Goal: Transaction & Acquisition: Subscribe to service/newsletter

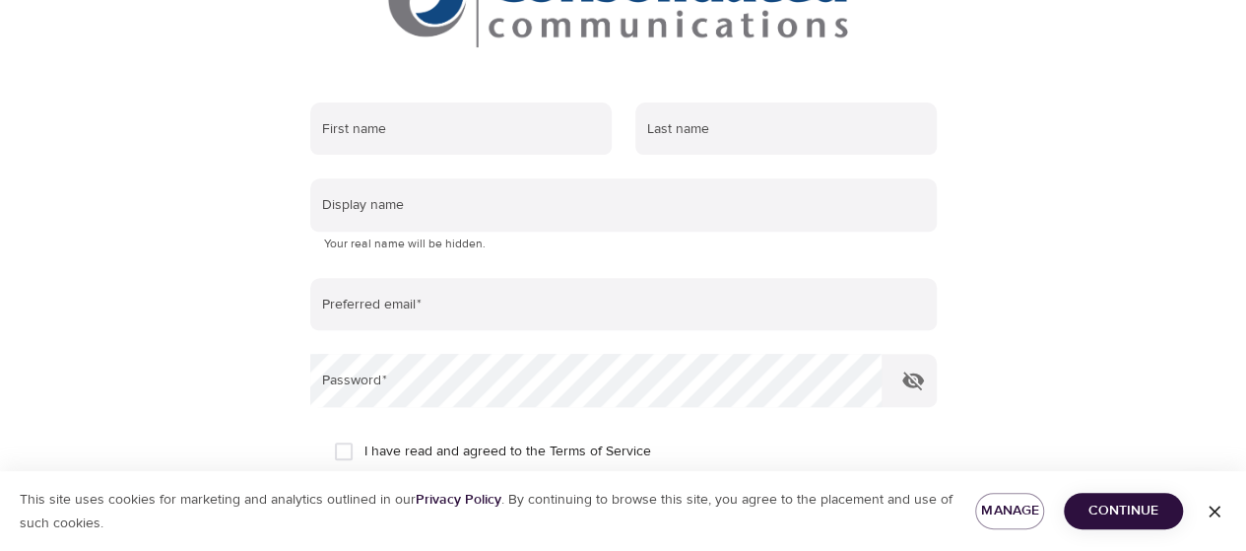
scroll to position [296, 0]
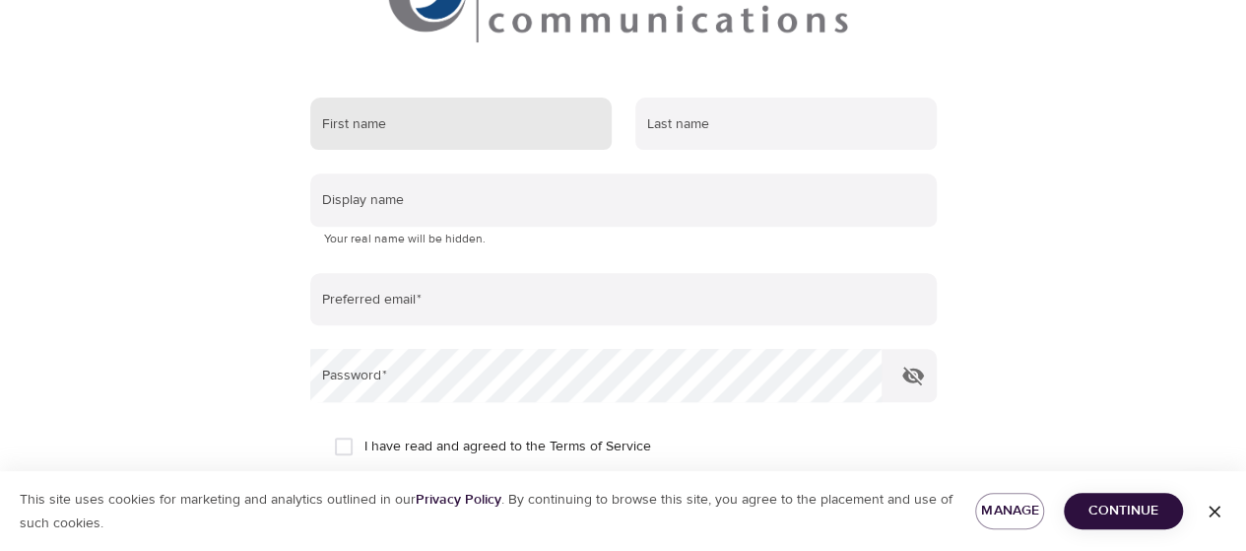
click at [386, 137] on input "text" at bounding box center [460, 124] width 301 height 53
type input "John"
type input "Polston"
type input "jrpolston@gmail.com"
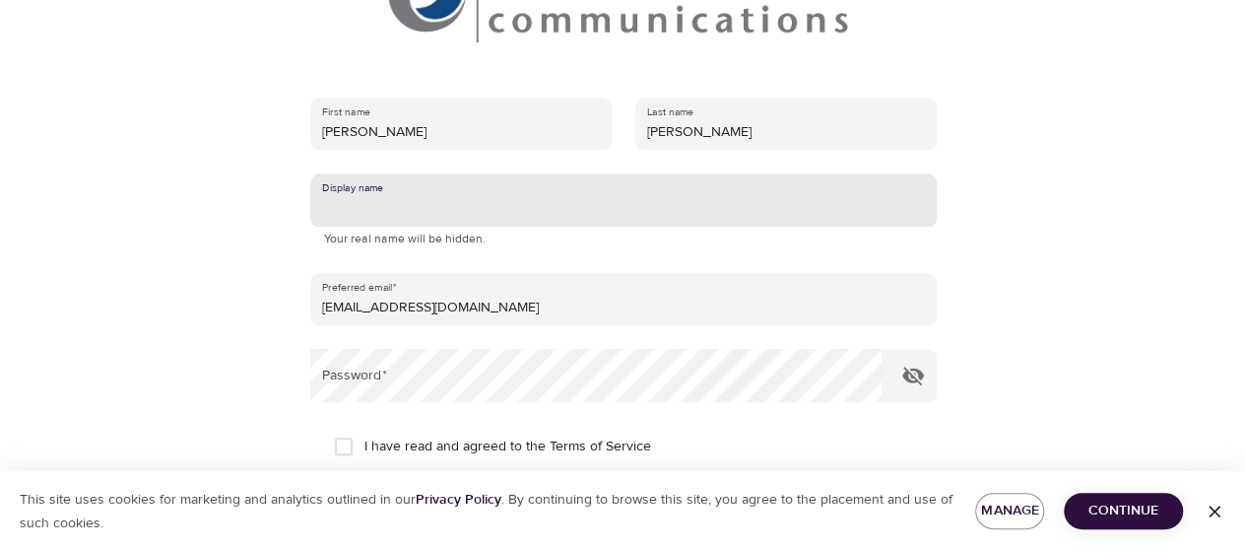
click at [366, 206] on input "text" at bounding box center [623, 199] width 627 height 53
type input "John Polston"
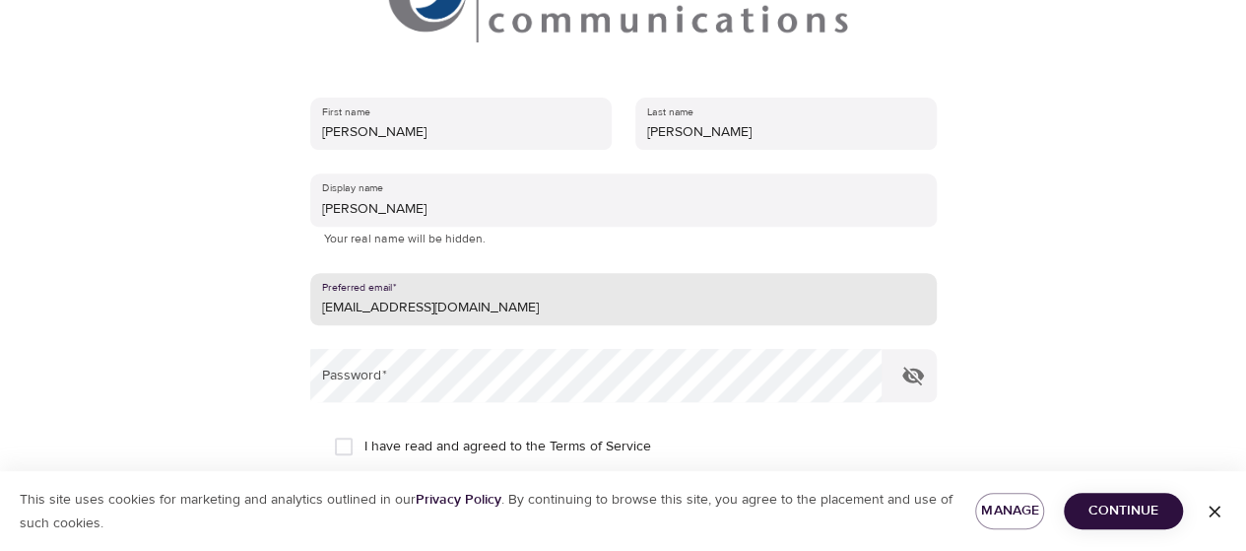
click at [456, 309] on input "jrpolston@gmail.com" at bounding box center [623, 299] width 627 height 53
drag, startPoint x: 449, startPoint y: 316, endPoint x: 305, endPoint y: 314, distance: 143.8
click at [305, 314] on div "First name John Last name Polston Display name John Polston Your real name will…" at bounding box center [624, 346] width 690 height 560
type input "[PERSON_NAME][EMAIL_ADDRESS][PERSON_NAME][DOMAIN_NAME]"
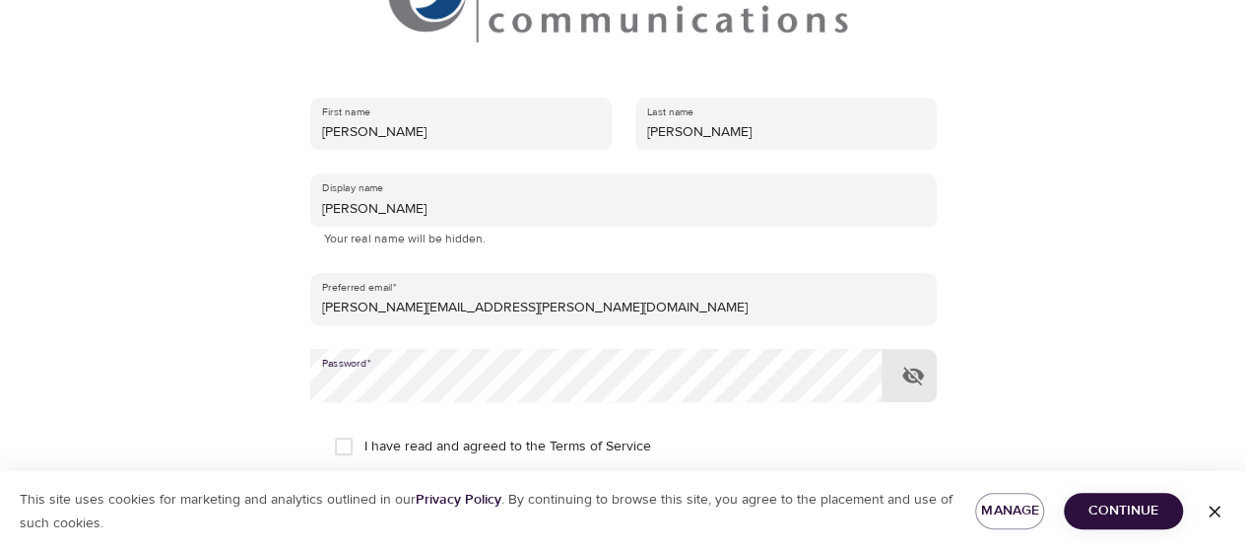
click at [917, 375] on icon "button" at bounding box center [913, 375] width 22 height 19
click at [352, 444] on input "I have read and agreed to the Terms of Service" at bounding box center [343, 446] width 41 height 41
checkbox input "true"
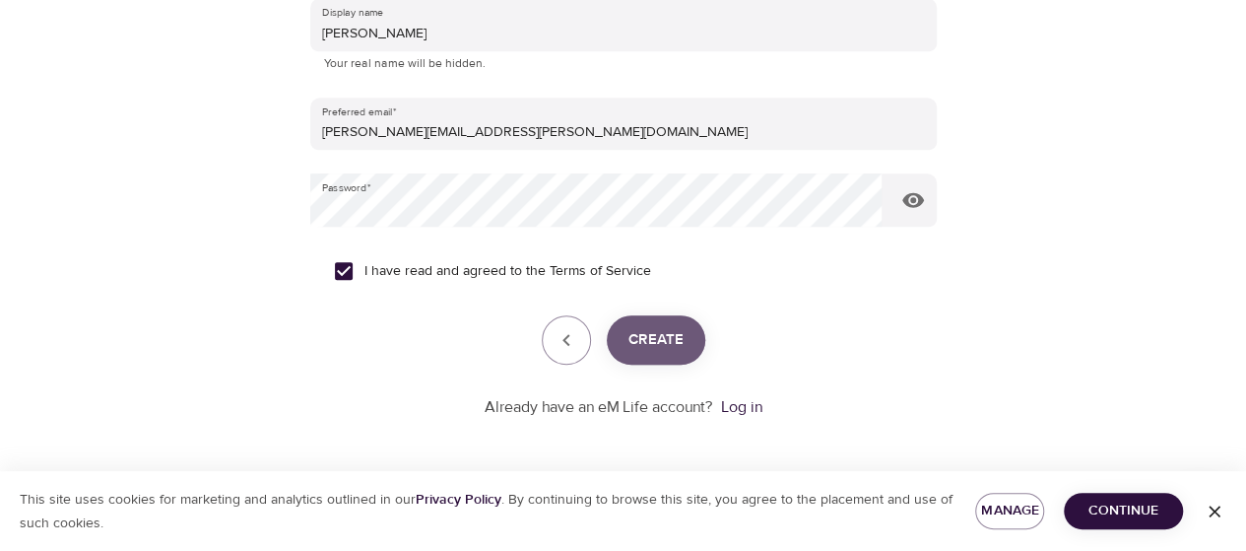
click at [643, 330] on span "Create" at bounding box center [655, 340] width 55 height 26
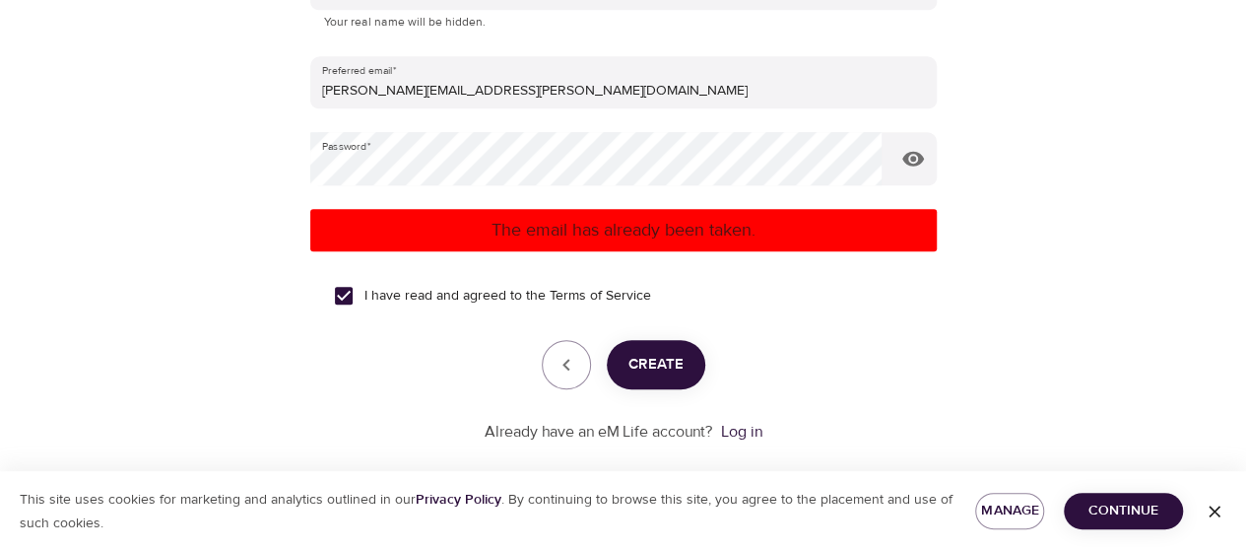
scroll to position [536, 0]
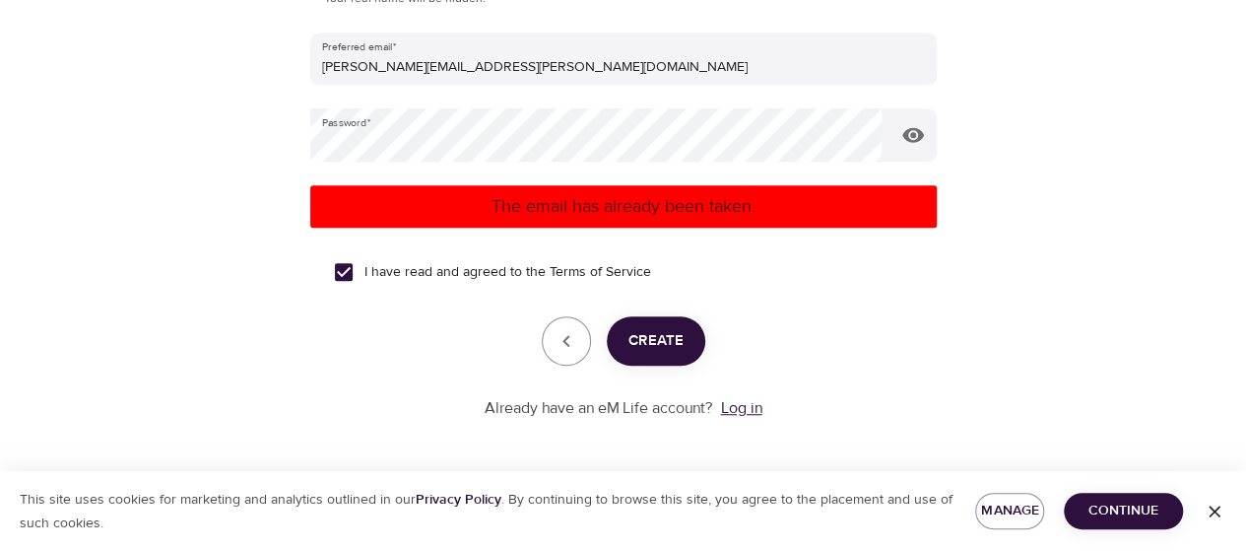
click at [743, 405] on link "Log in" at bounding box center [741, 408] width 41 height 20
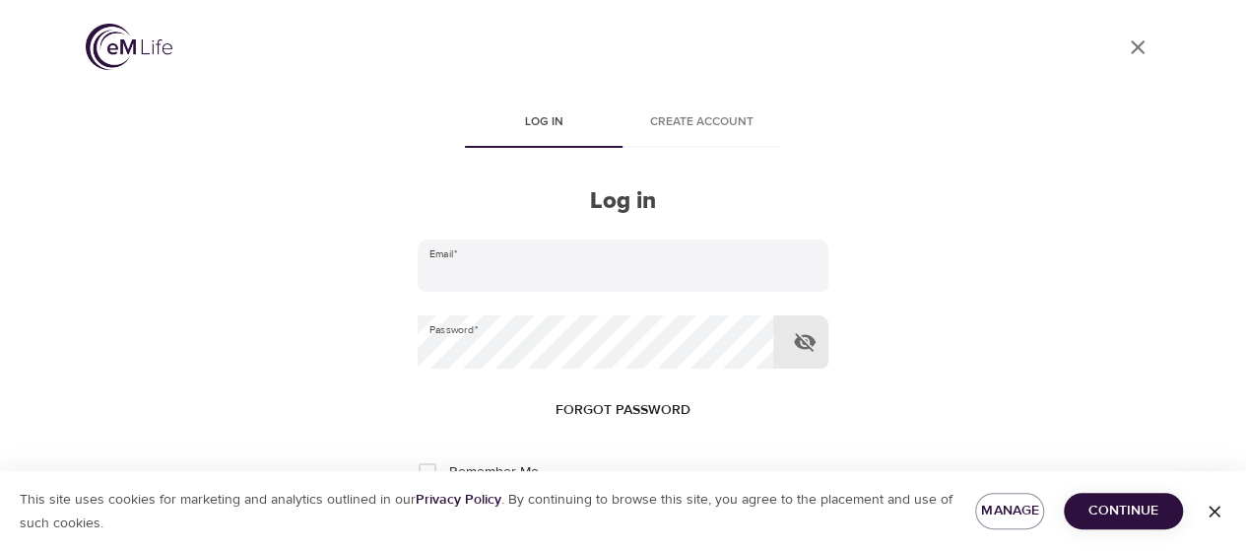
type input "[PERSON_NAME][EMAIL_ADDRESS][PERSON_NAME][DOMAIN_NAME]"
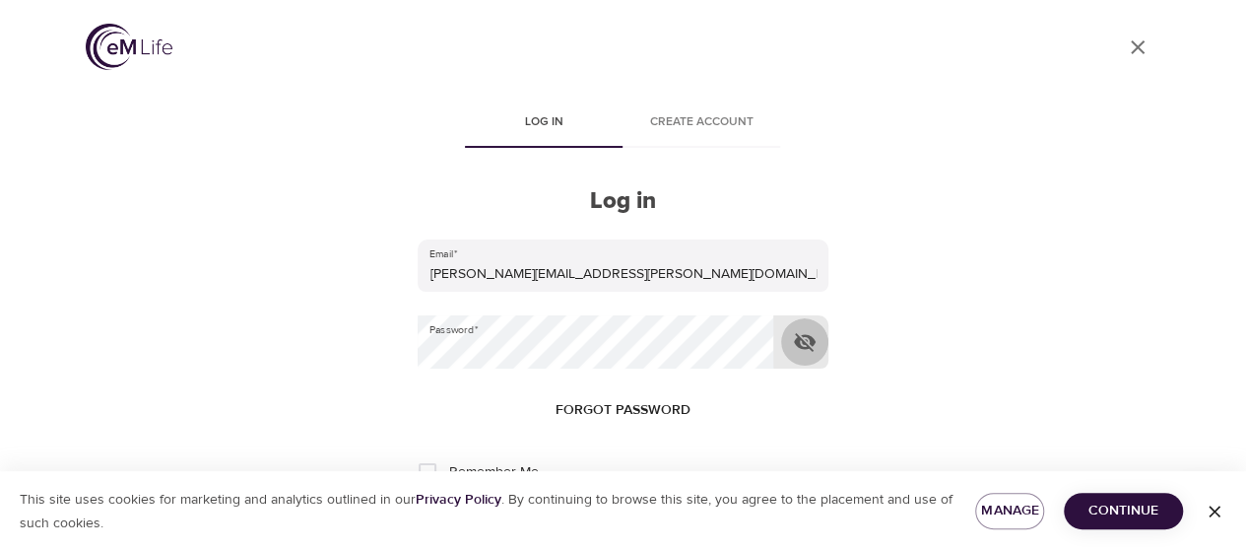
click at [803, 347] on icon "button" at bounding box center [805, 342] width 22 height 19
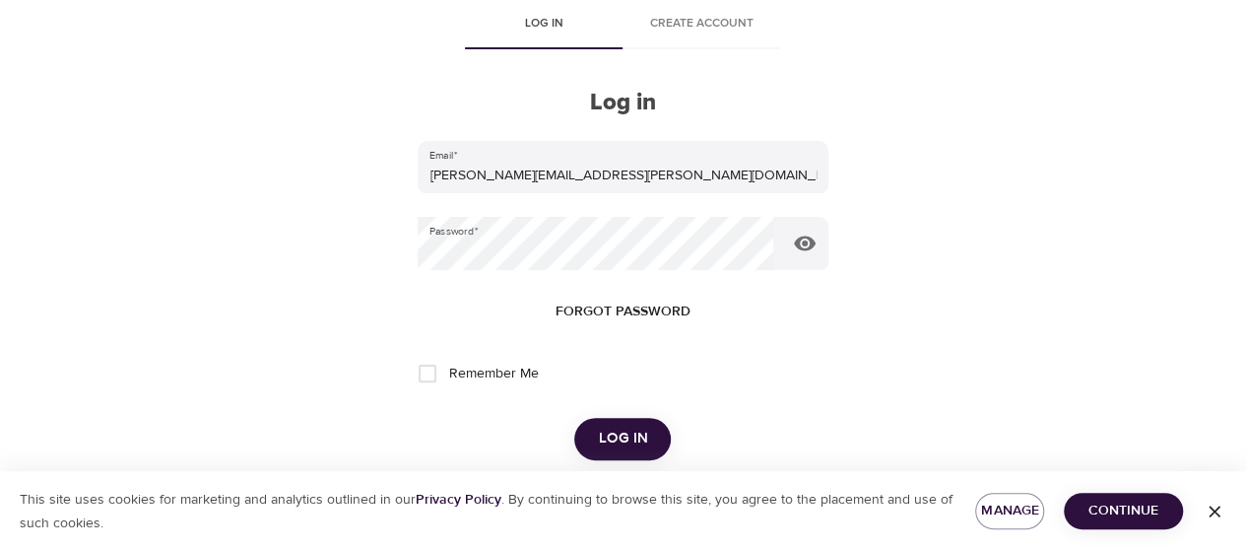
click at [433, 371] on input "Remember Me" at bounding box center [427, 373] width 41 height 41
checkbox input "true"
click at [620, 447] on span "Log in" at bounding box center [622, 439] width 49 height 26
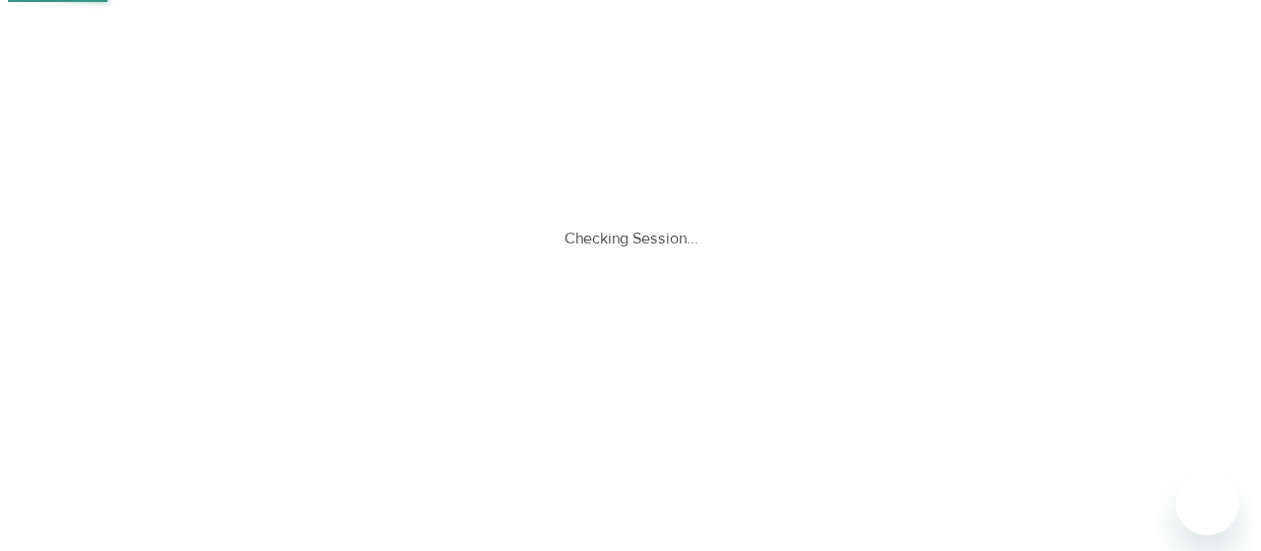
scroll to position [0, 0]
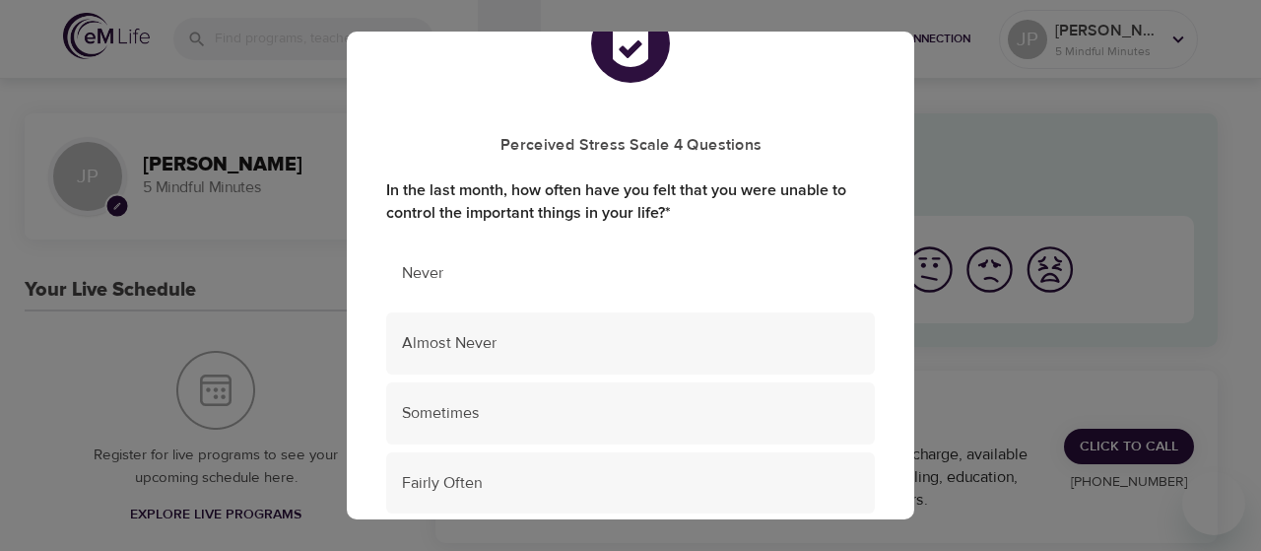
scroll to position [99, 0]
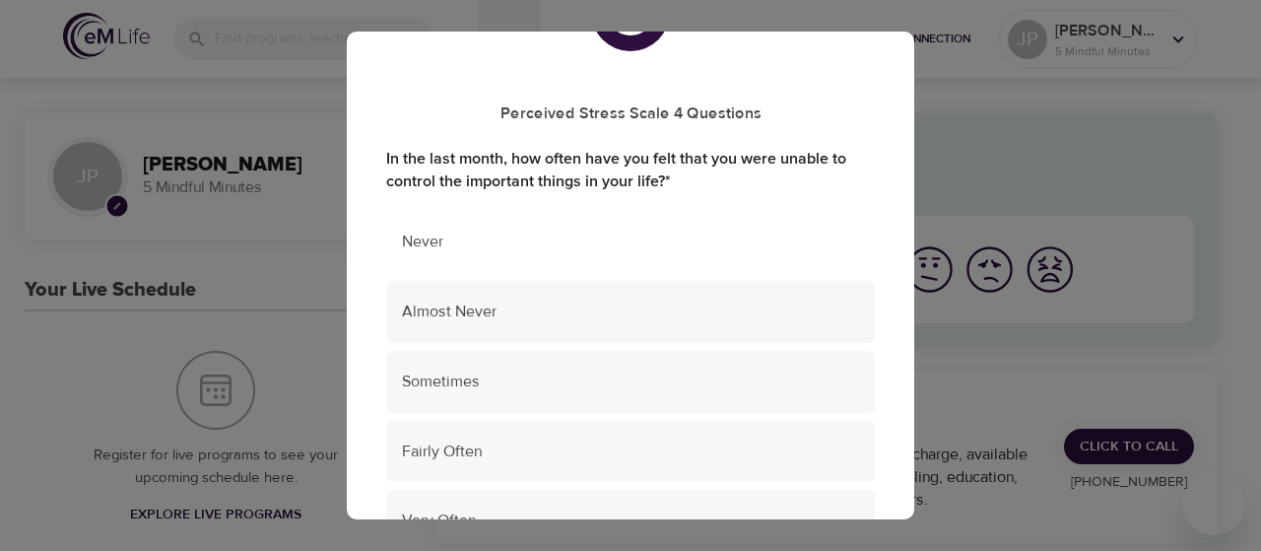
click at [426, 243] on span "Never" at bounding box center [630, 242] width 457 height 23
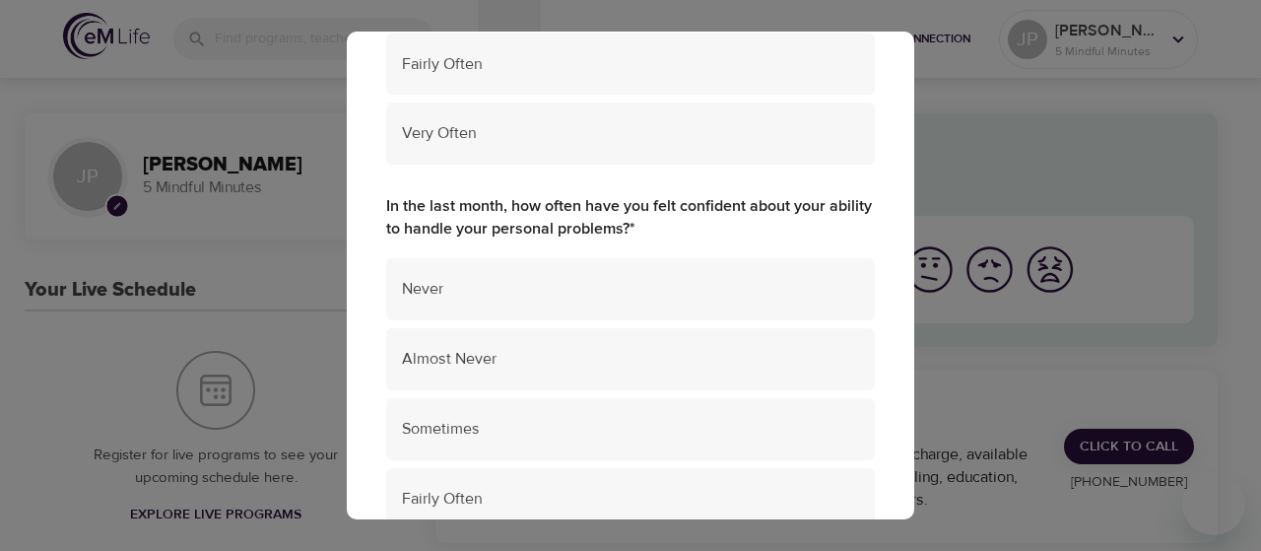
scroll to position [493, 0]
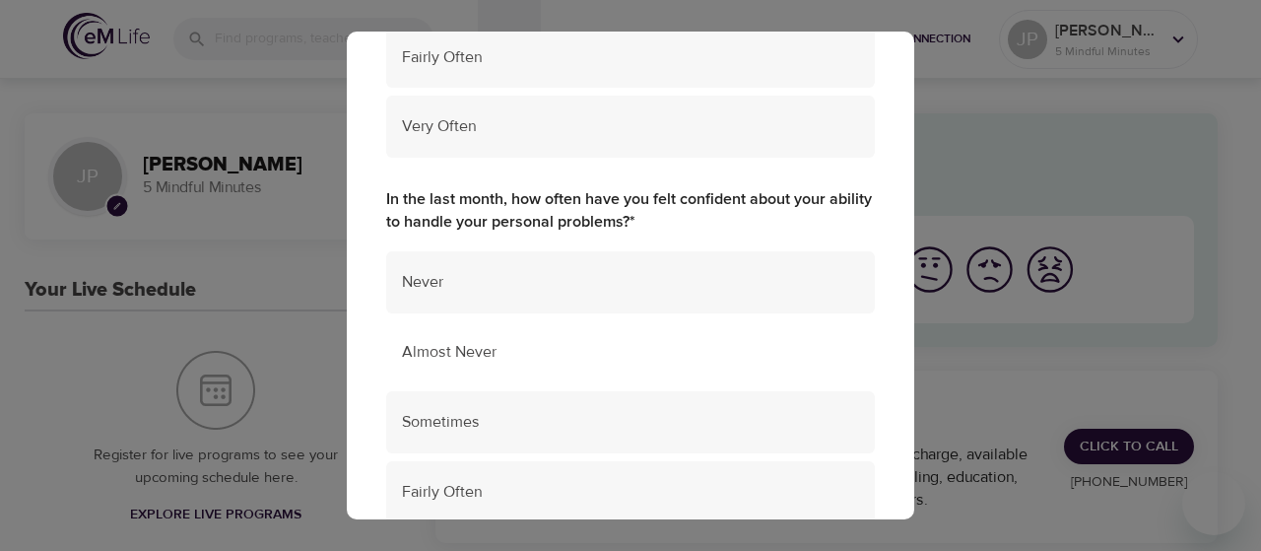
click at [628, 355] on span "Almost Never" at bounding box center [630, 352] width 457 height 23
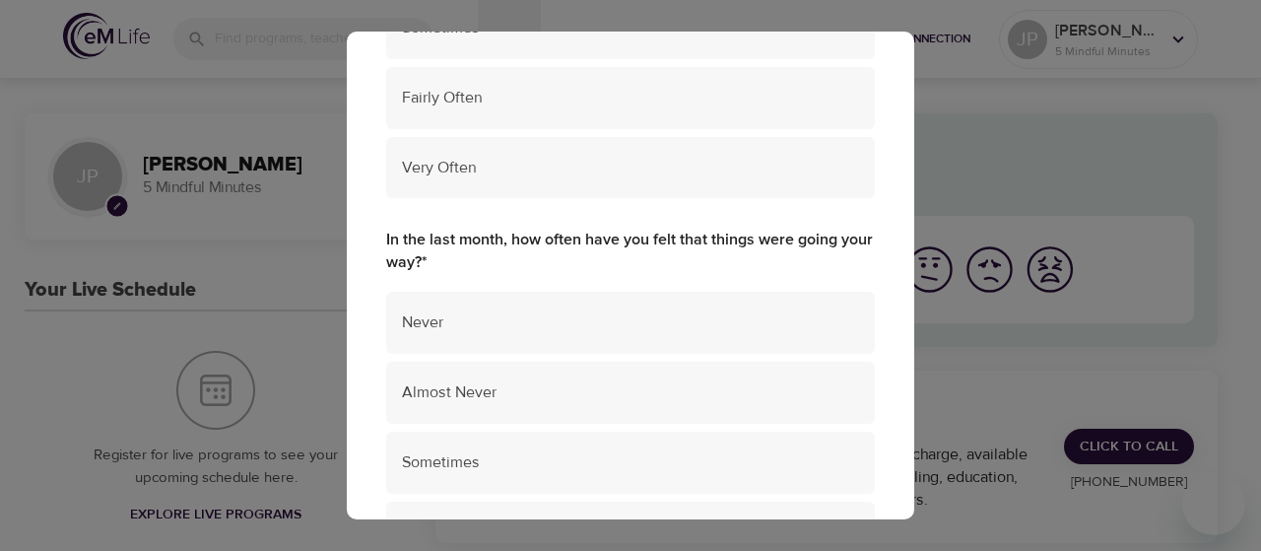
scroll to position [985, 0]
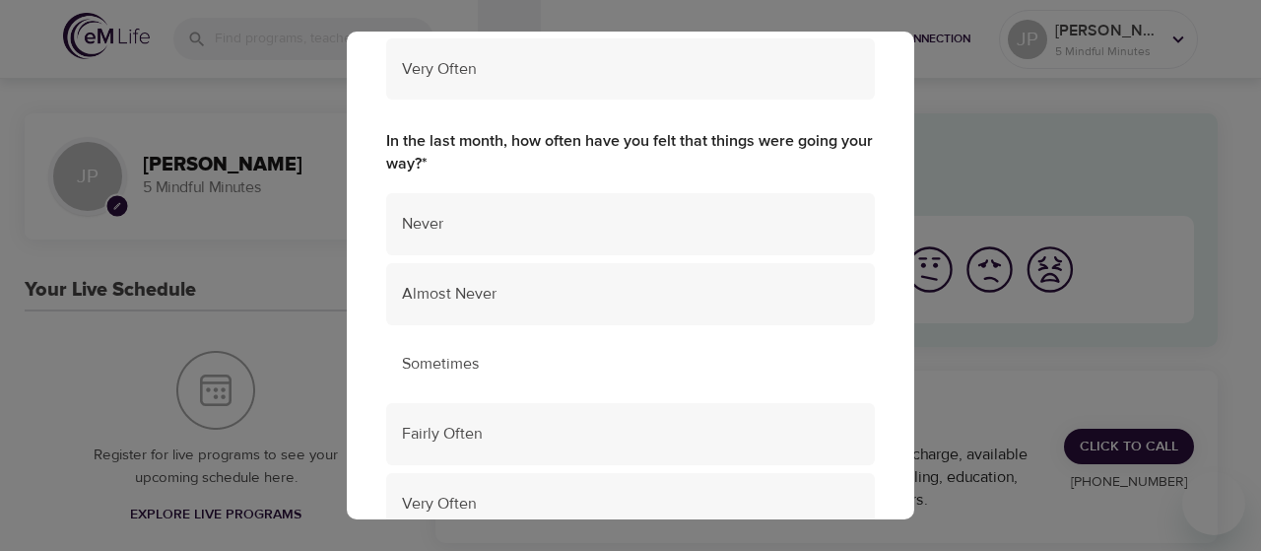
click at [458, 355] on span "Sometimes" at bounding box center [630, 364] width 457 height 23
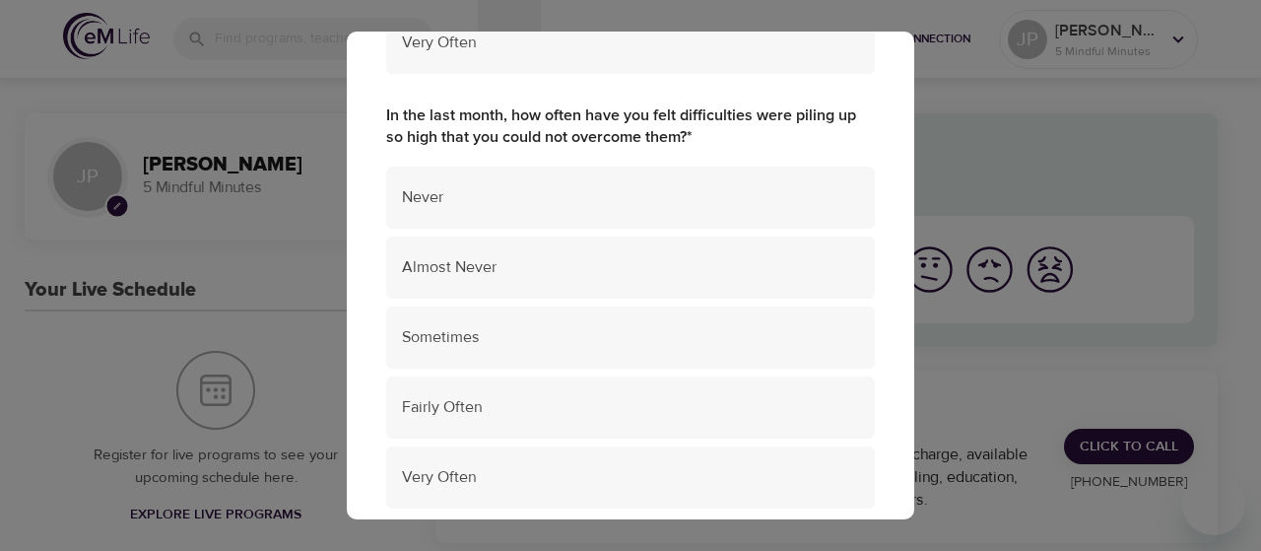
scroll to position [1478, 0]
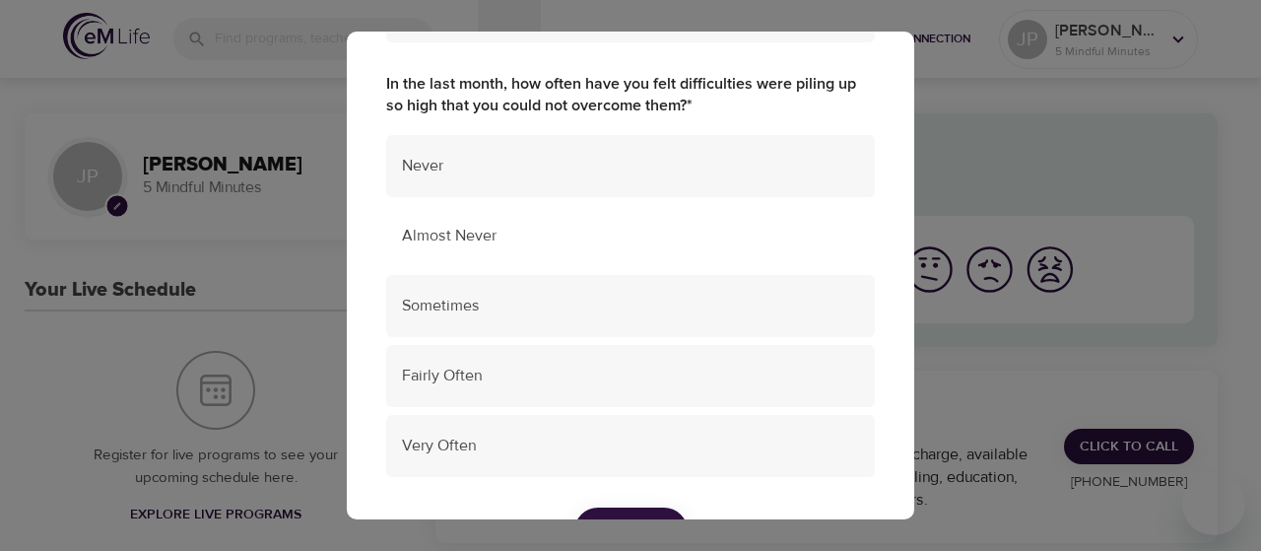
click at [575, 228] on span "Almost Never" at bounding box center [630, 236] width 457 height 23
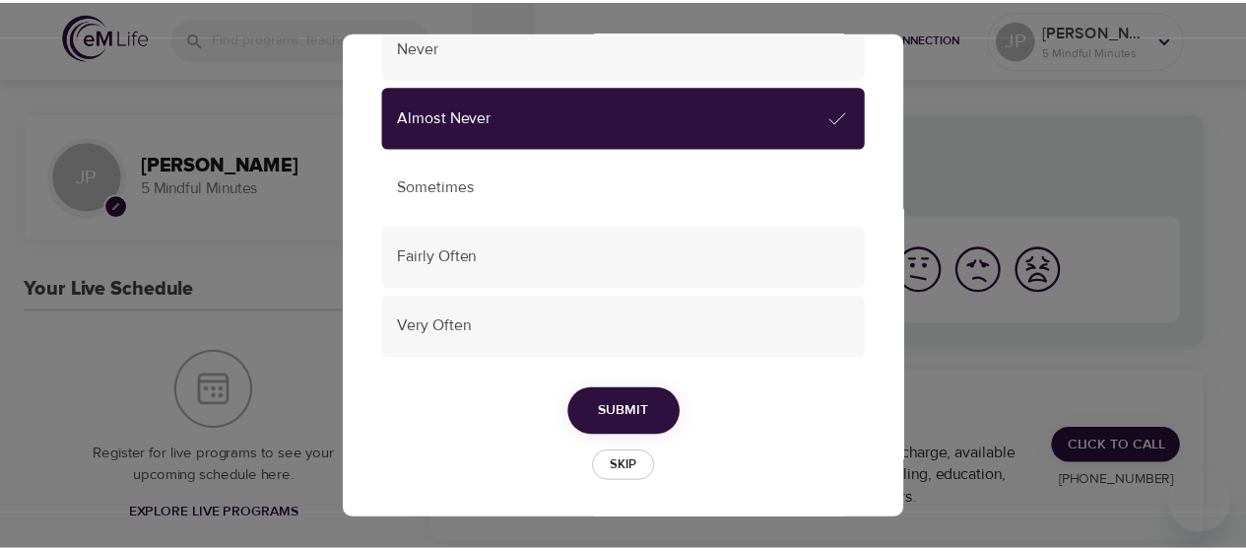
scroll to position [1598, 0]
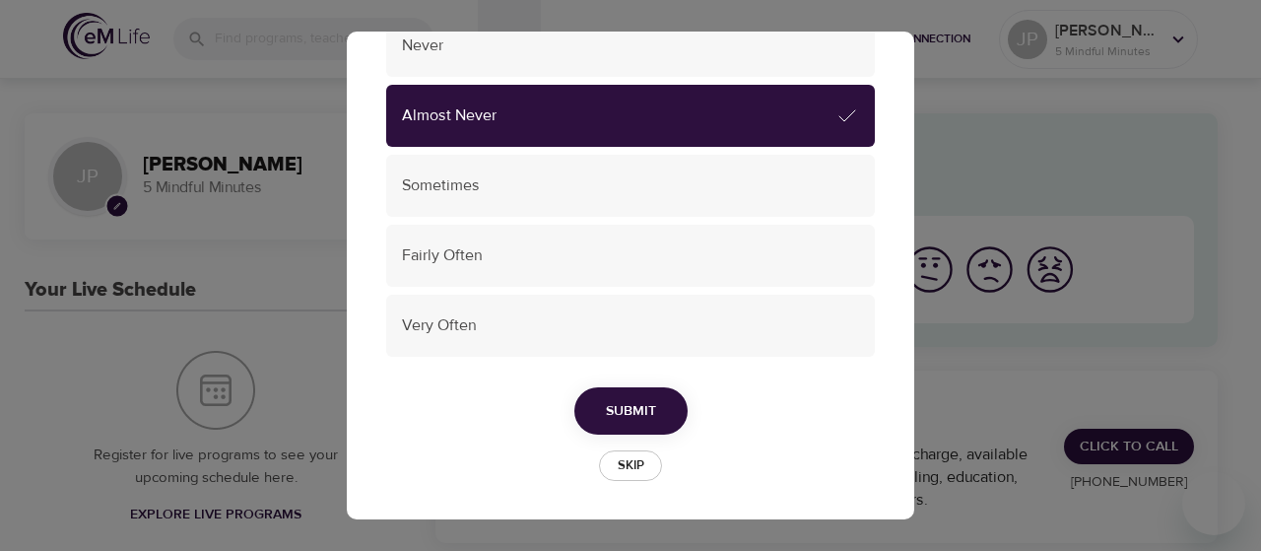
click at [635, 399] on span "Submit" at bounding box center [631, 411] width 50 height 25
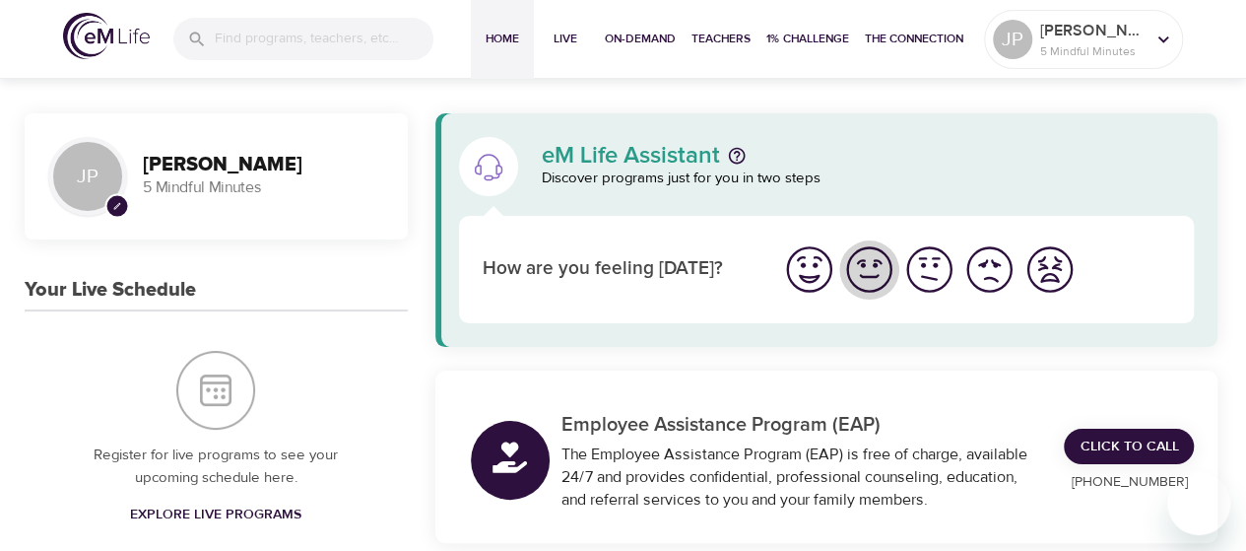
click at [868, 269] on img "I'm feeling good" at bounding box center [869, 269] width 54 height 54
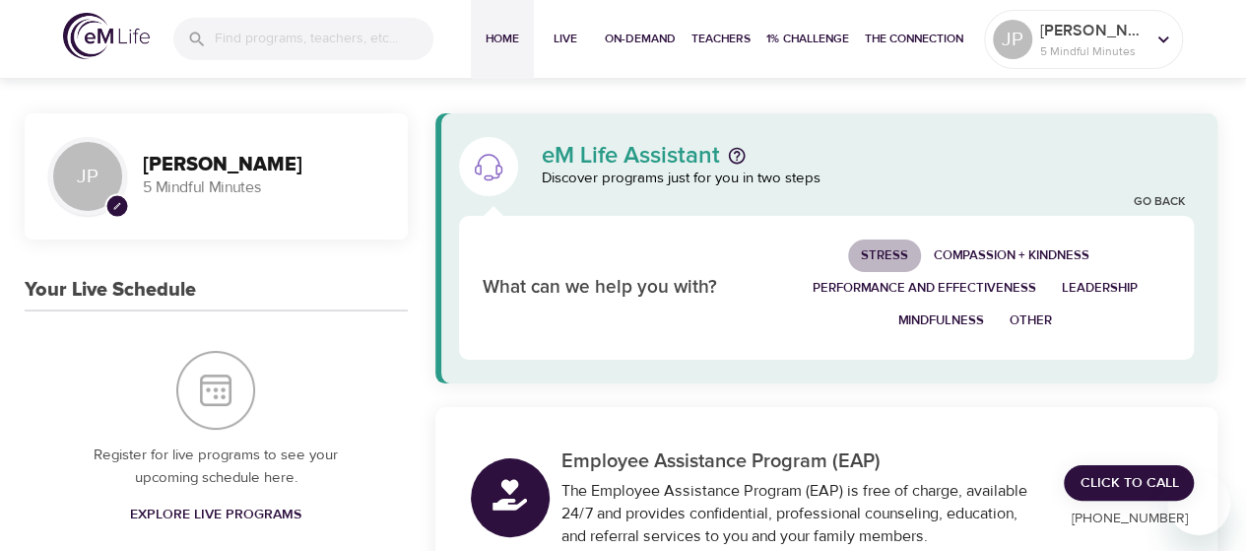
click at [883, 255] on span "Stress" at bounding box center [884, 255] width 47 height 23
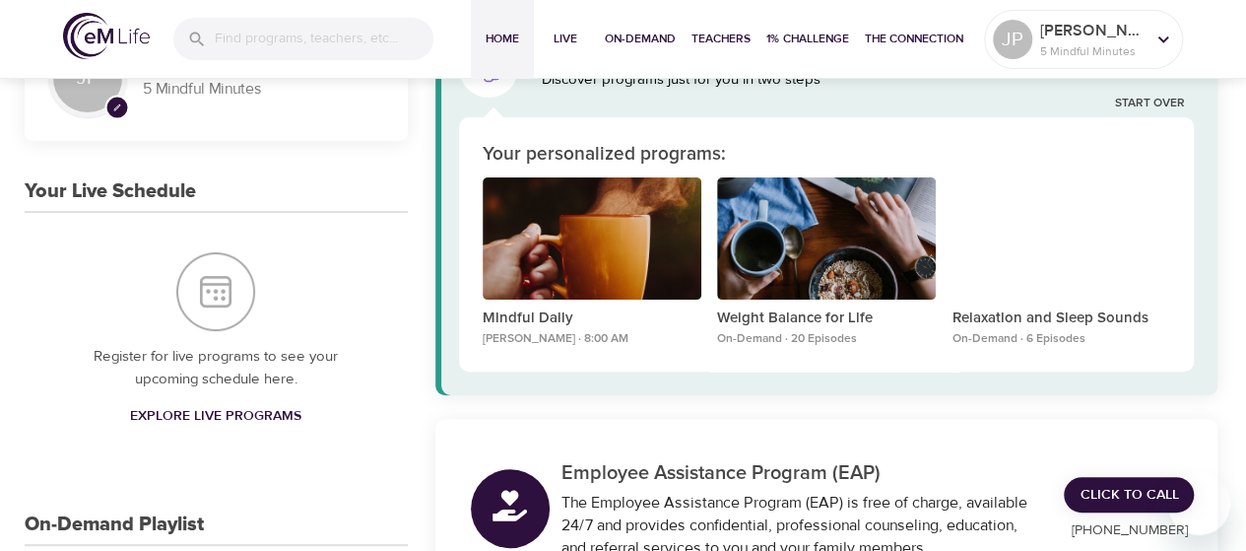
scroll to position [0, 0]
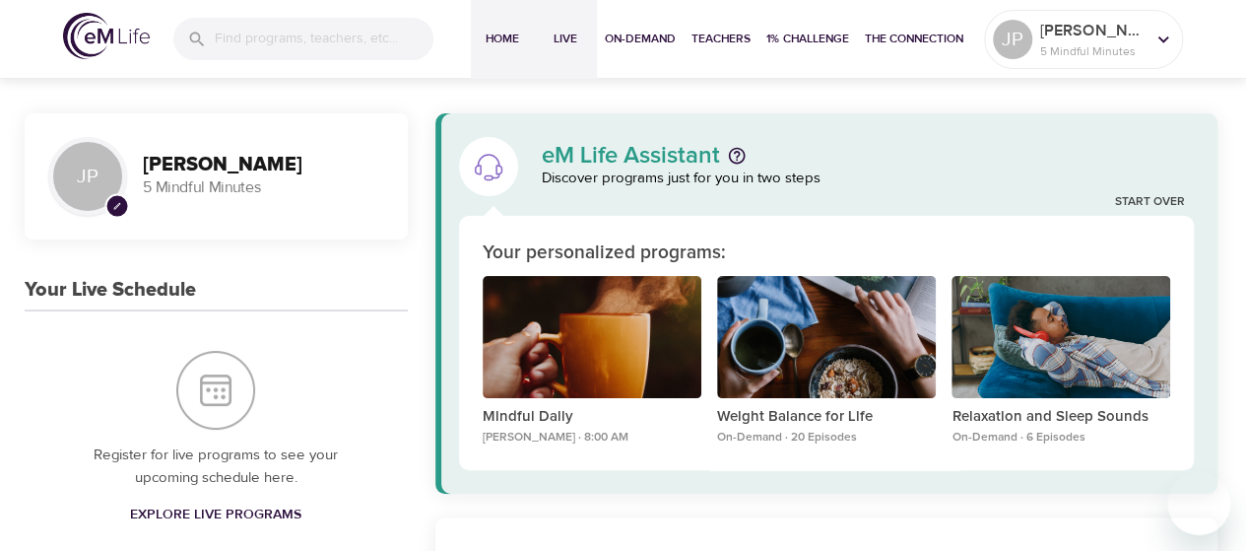
click at [560, 34] on span "Live" at bounding box center [565, 39] width 47 height 21
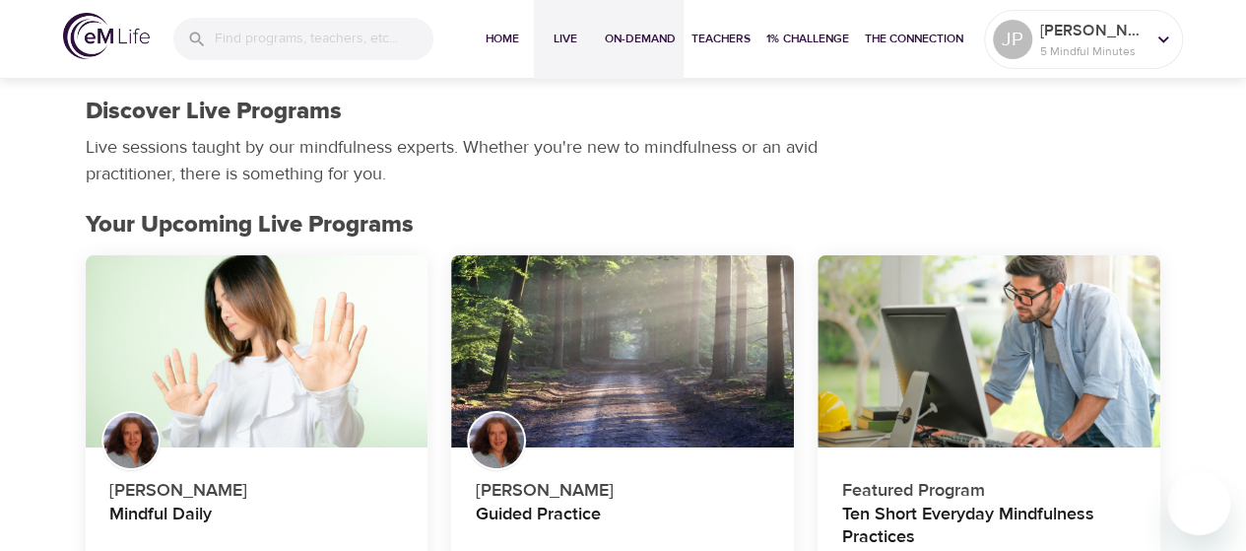
click at [631, 41] on span "On-Demand" at bounding box center [640, 39] width 71 height 21
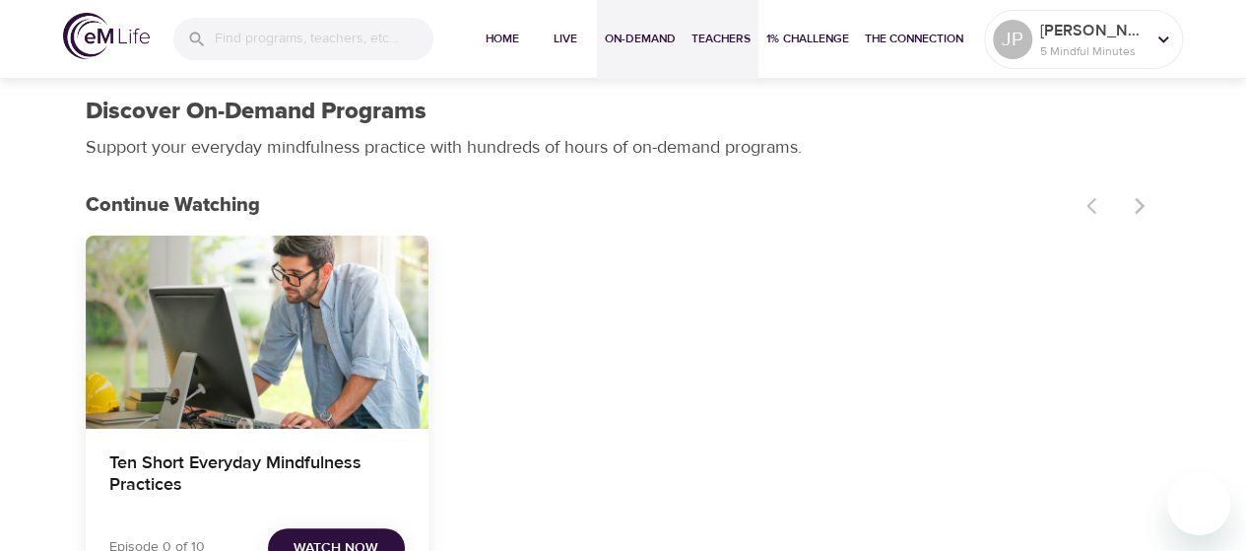
click at [727, 40] on span "Teachers" at bounding box center [721, 39] width 59 height 21
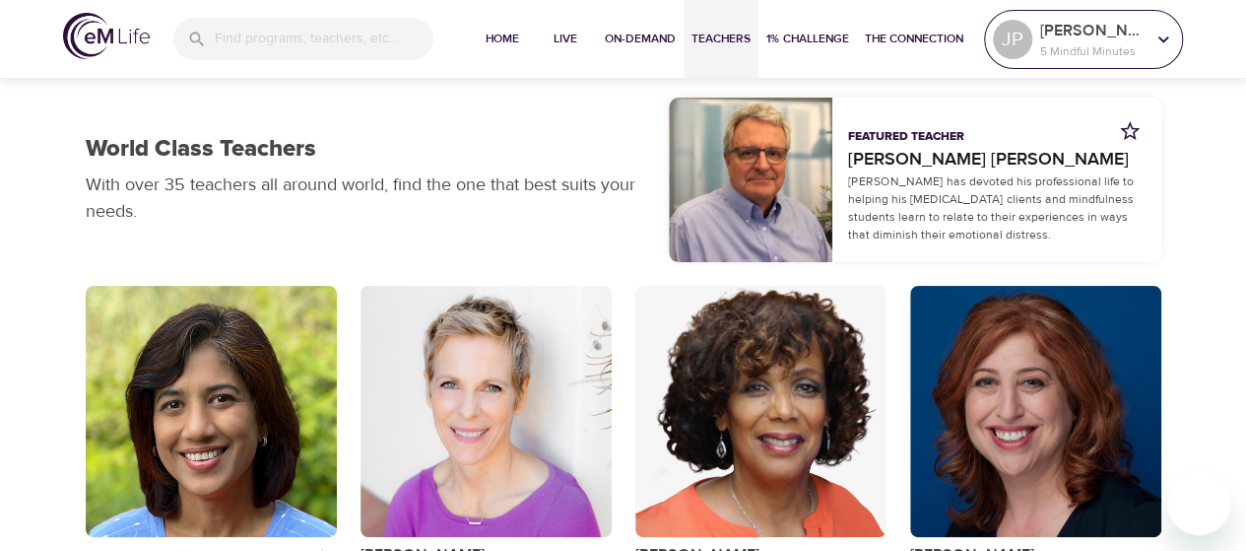
click at [1077, 33] on p "[PERSON_NAME]" at bounding box center [1092, 31] width 104 height 24
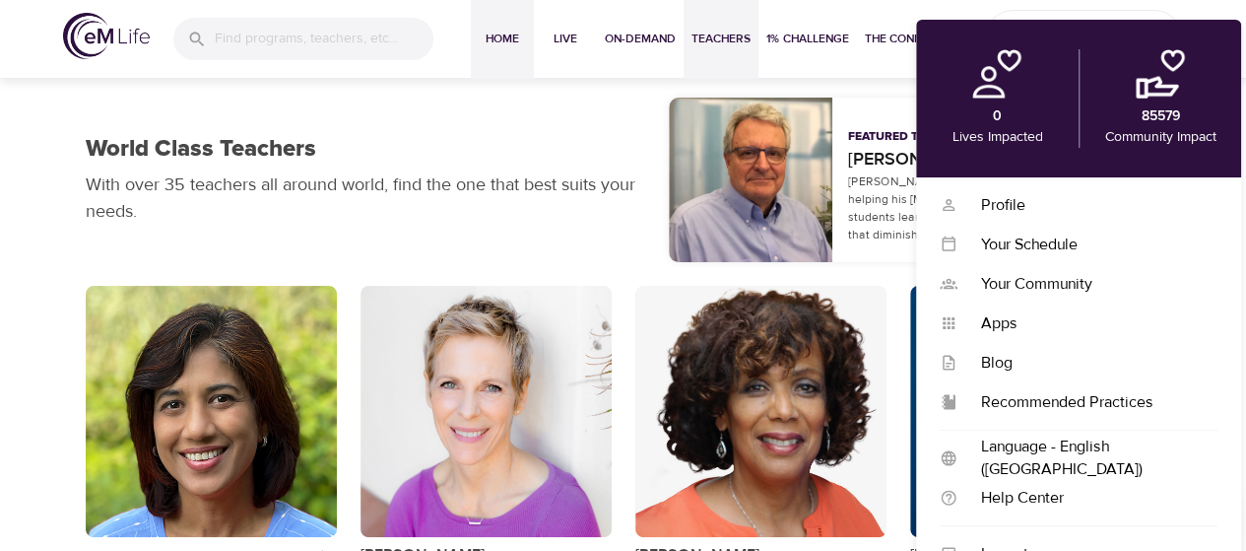
click at [499, 41] on span "Home" at bounding box center [502, 39] width 47 height 21
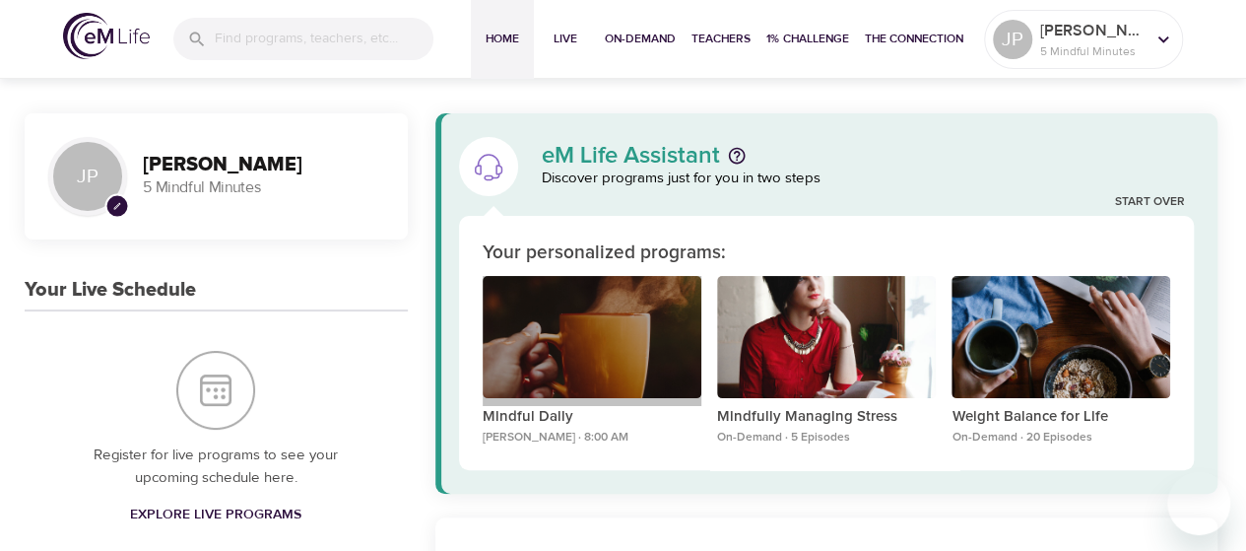
click at [596, 343] on div "Mindful Daily" at bounding box center [592, 337] width 219 height 123
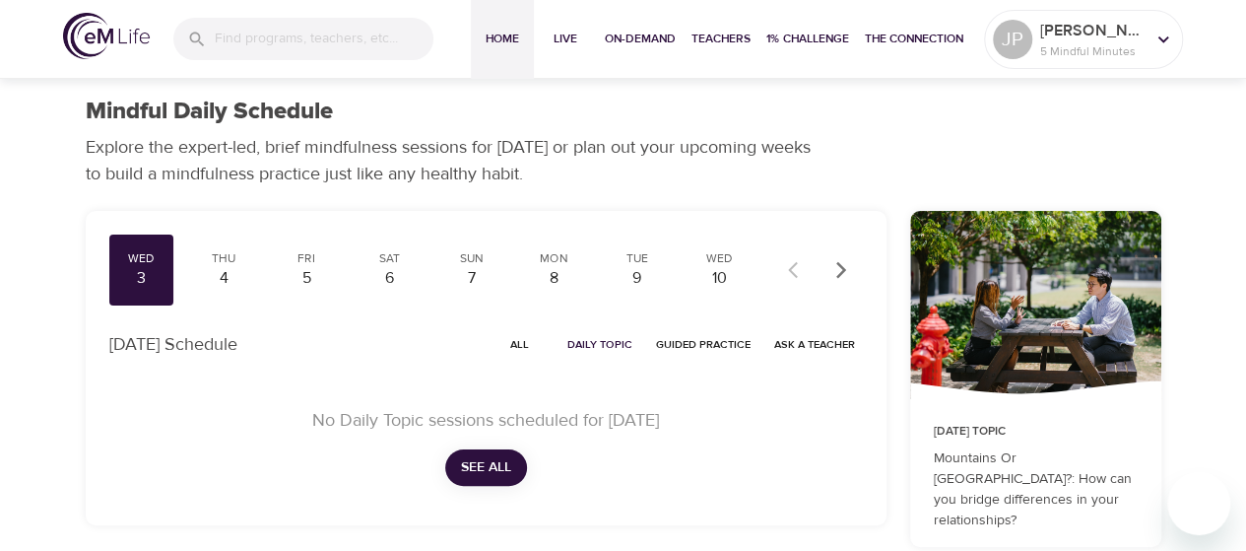
click at [495, 40] on span "Home" at bounding box center [502, 39] width 47 height 21
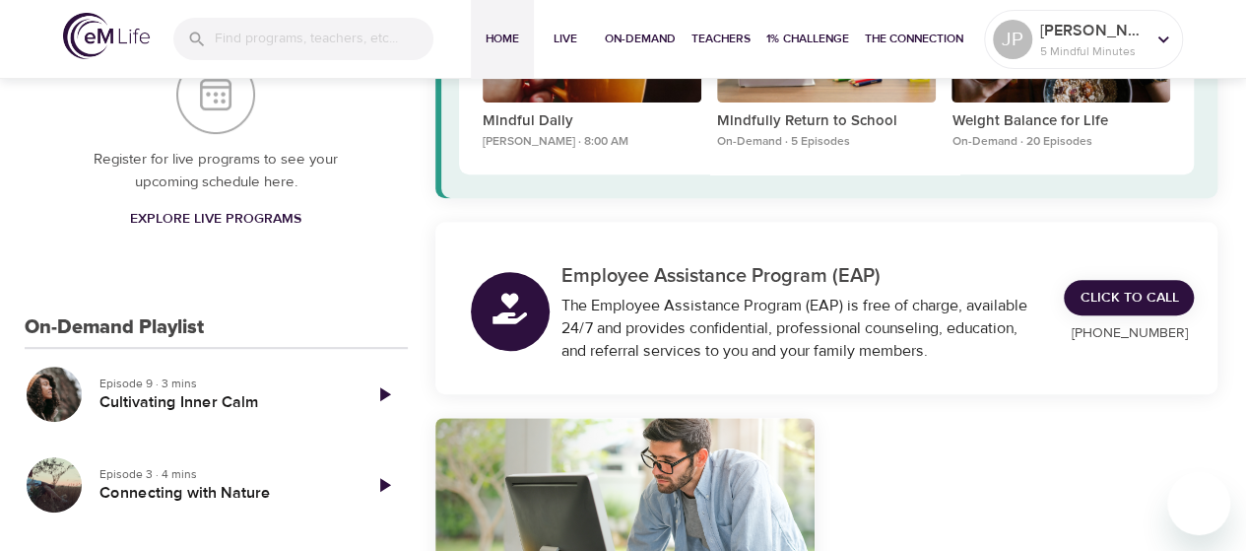
scroll to position [394, 0]
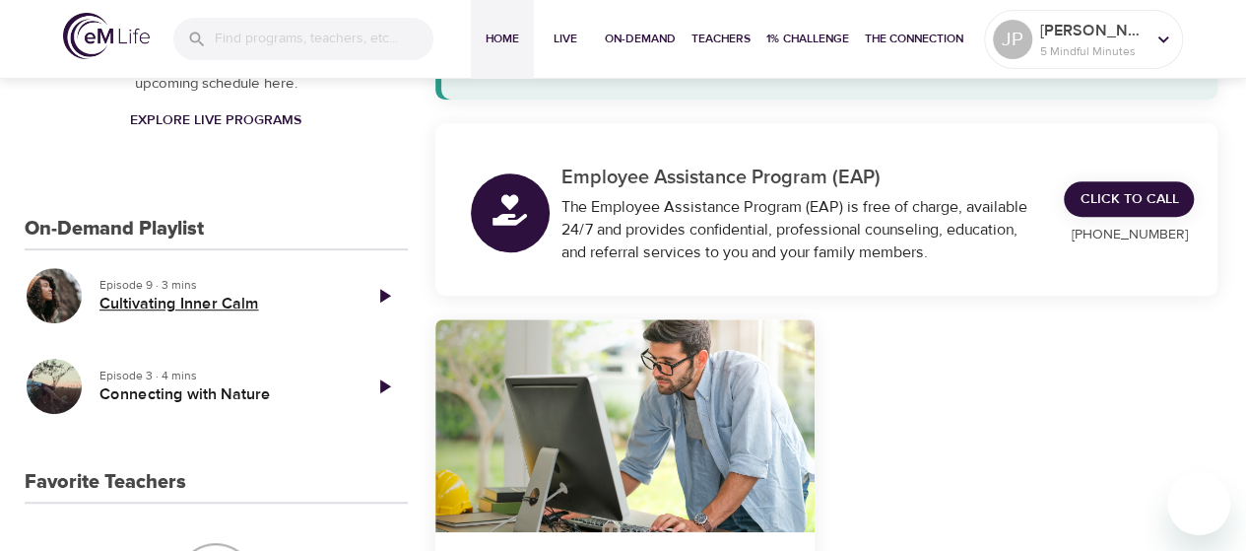
click at [236, 303] on h5 "Cultivating Inner Calm" at bounding box center [221, 304] width 245 height 21
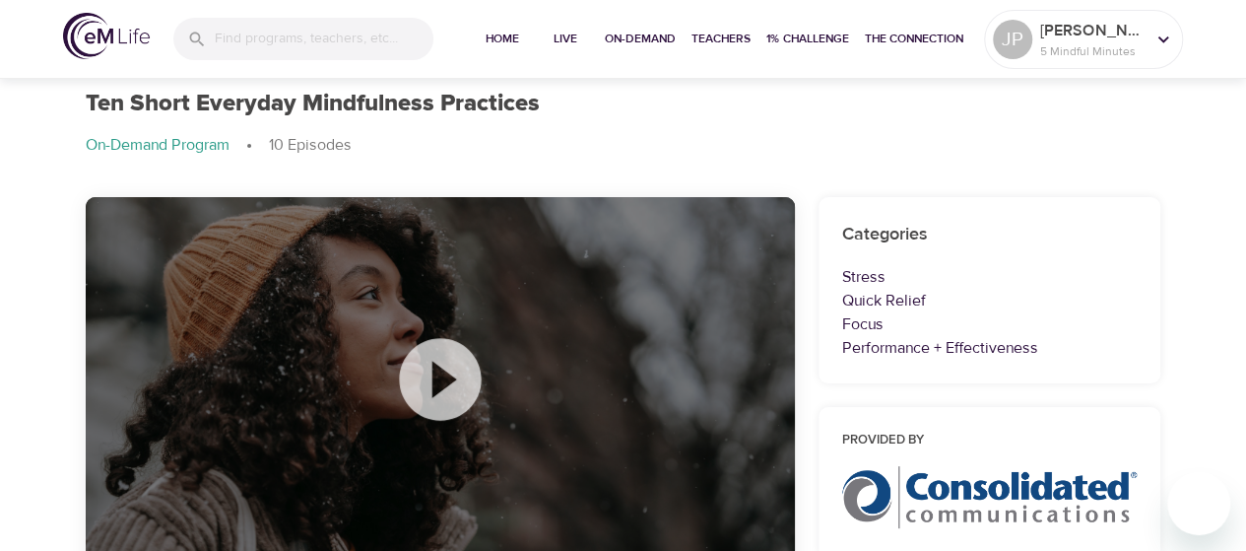
scroll to position [99, 0]
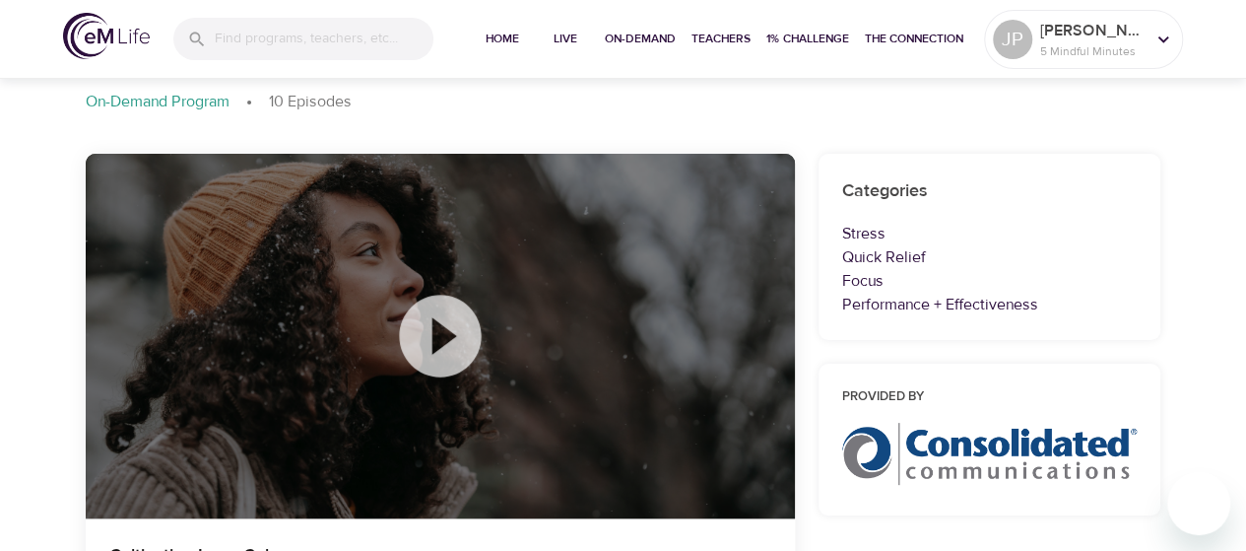
click at [435, 341] on icon at bounding box center [440, 336] width 99 height 99
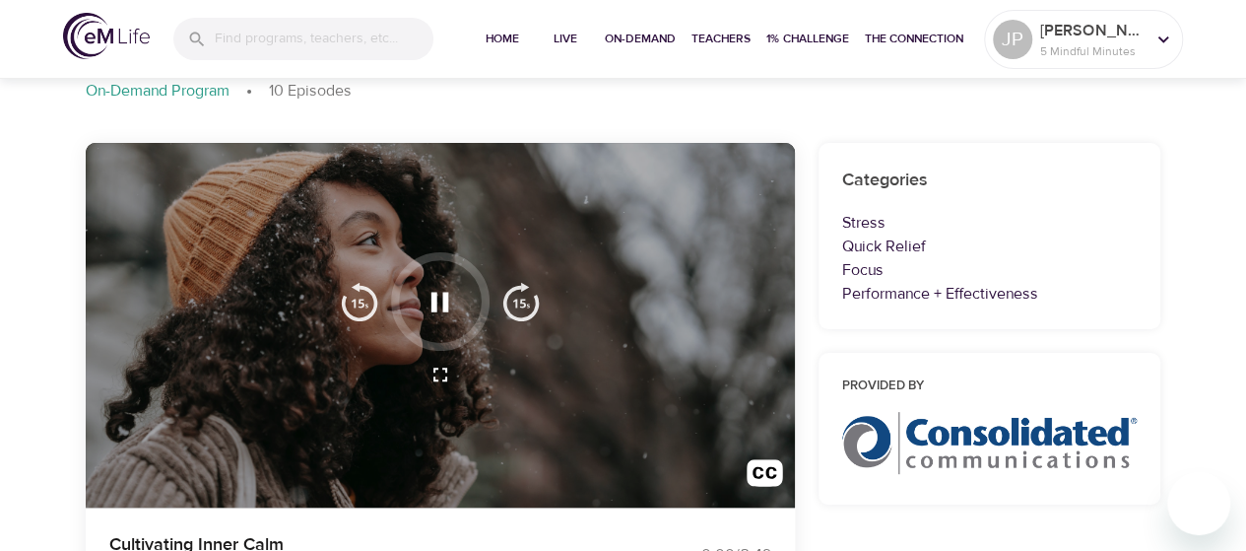
scroll to position [197, 0]
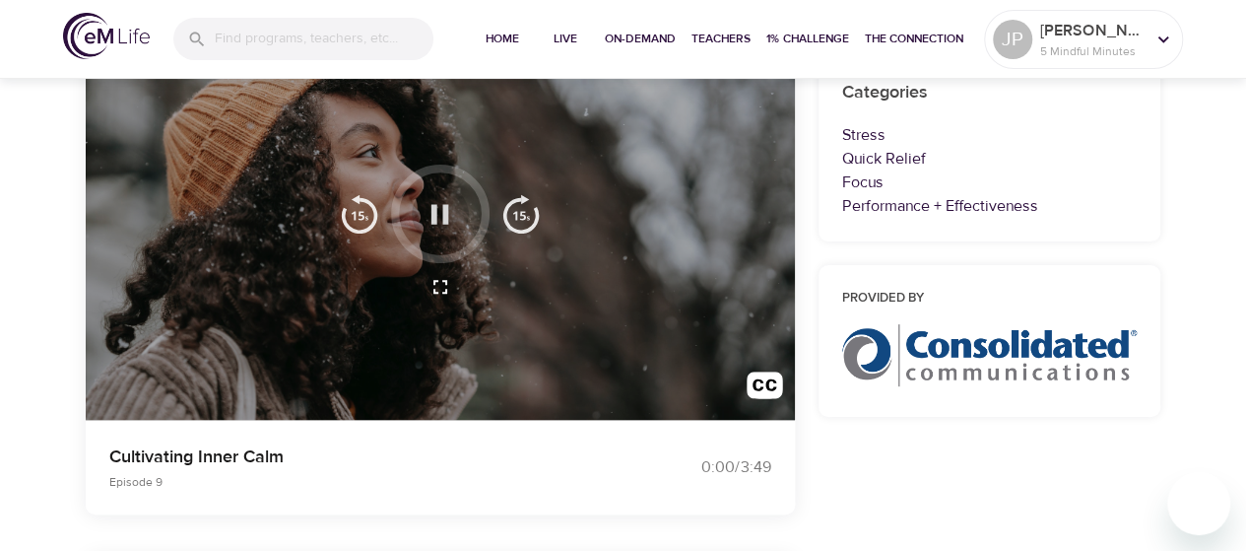
click at [441, 214] on icon "button" at bounding box center [440, 214] width 34 height 34
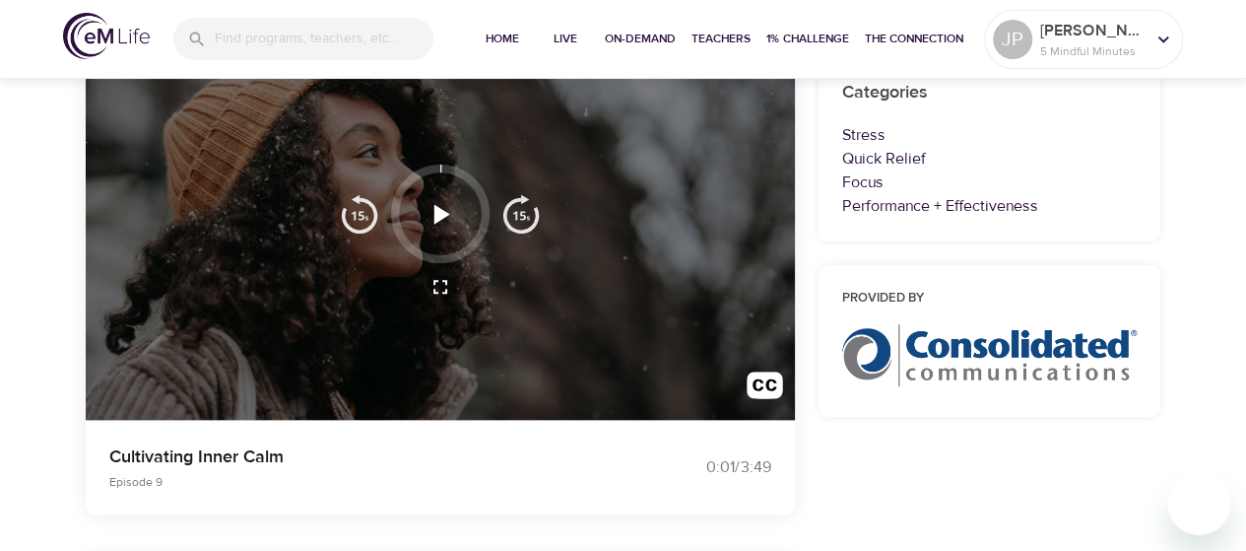
click at [441, 214] on icon "button" at bounding box center [442, 214] width 16 height 20
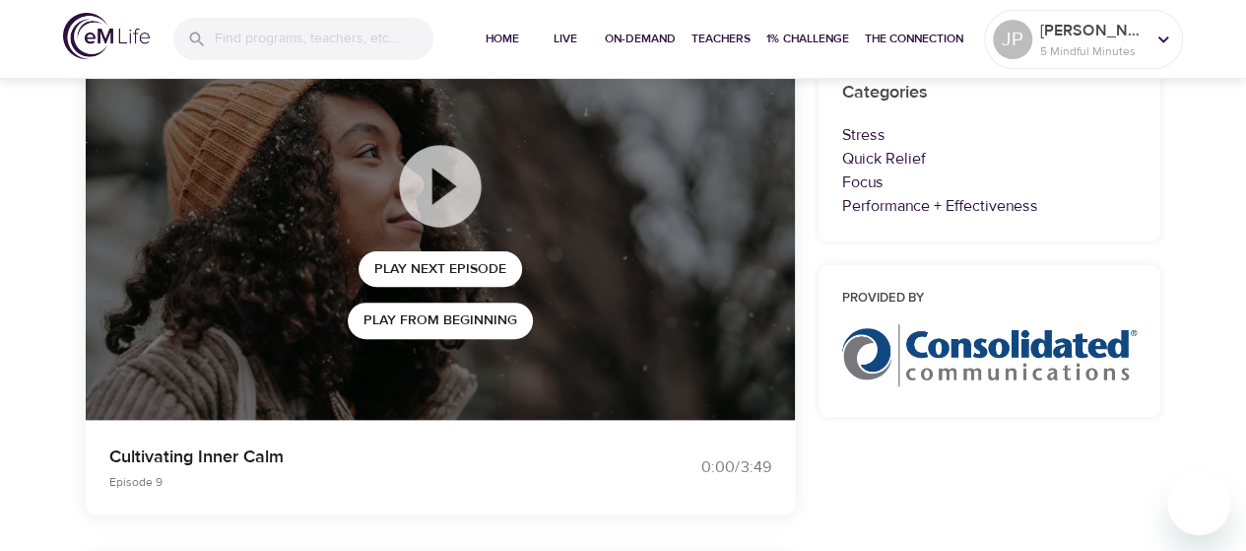
scroll to position [0, 0]
